Goal: Find contact information: Find contact information

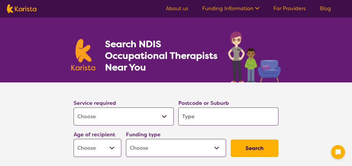
select select "[MEDICAL_DATA]"
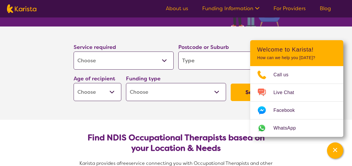
click at [198, 62] on input "search" at bounding box center [228, 60] width 100 height 18
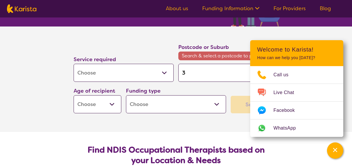
type input "3"
type input "39"
type input "397"
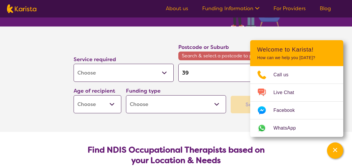
type input "397"
type input "3977"
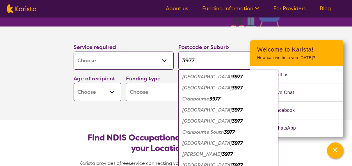
type input "3977"
click at [217, 109] on em "[GEOGRAPHIC_DATA]" at bounding box center [206, 110] width 49 height 6
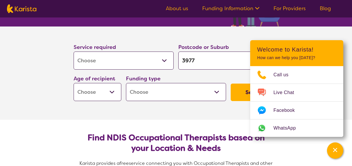
click at [111, 95] on select "Early Childhood - 0 to 9 Child - 10 to 11 Adolescent - 12 to 17 Adult - 18 to 6…" at bounding box center [98, 92] width 48 height 18
select select "AD"
click at [74, 83] on select "Early Childhood - 0 to 9 Child - 10 to 11 Adolescent - 12 to 17 Adult - 18 to 6…" at bounding box center [98, 92] width 48 height 18
select select "AD"
click at [217, 89] on select "Home Care Package (HCP) National Disability Insurance Scheme (NDIS) I don't know" at bounding box center [176, 92] width 100 height 18
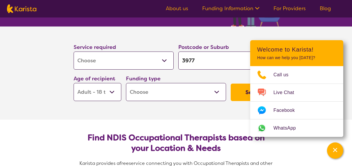
select select "NDIS"
click at [126, 83] on select "Home Care Package (HCP) National Disability Insurance Scheme (NDIS) I don't know" at bounding box center [176, 92] width 100 height 18
select select "NDIS"
click at [240, 94] on button "Search" at bounding box center [255, 91] width 48 height 17
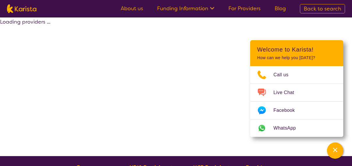
select select "by_score"
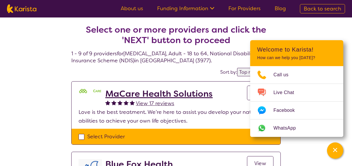
click at [335, 149] on icon "Channel Menu" at bounding box center [335, 150] width 6 height 6
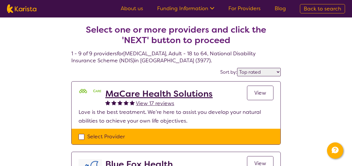
click at [187, 92] on h2 "MaCare Health Solutions" at bounding box center [158, 93] width 107 height 10
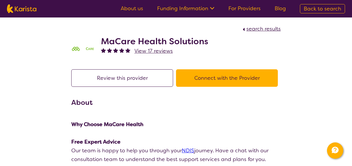
click at [225, 81] on button "Connect with the Provider" at bounding box center [227, 77] width 102 height 17
